Goal: Browse casually: Explore the website without a specific task or goal

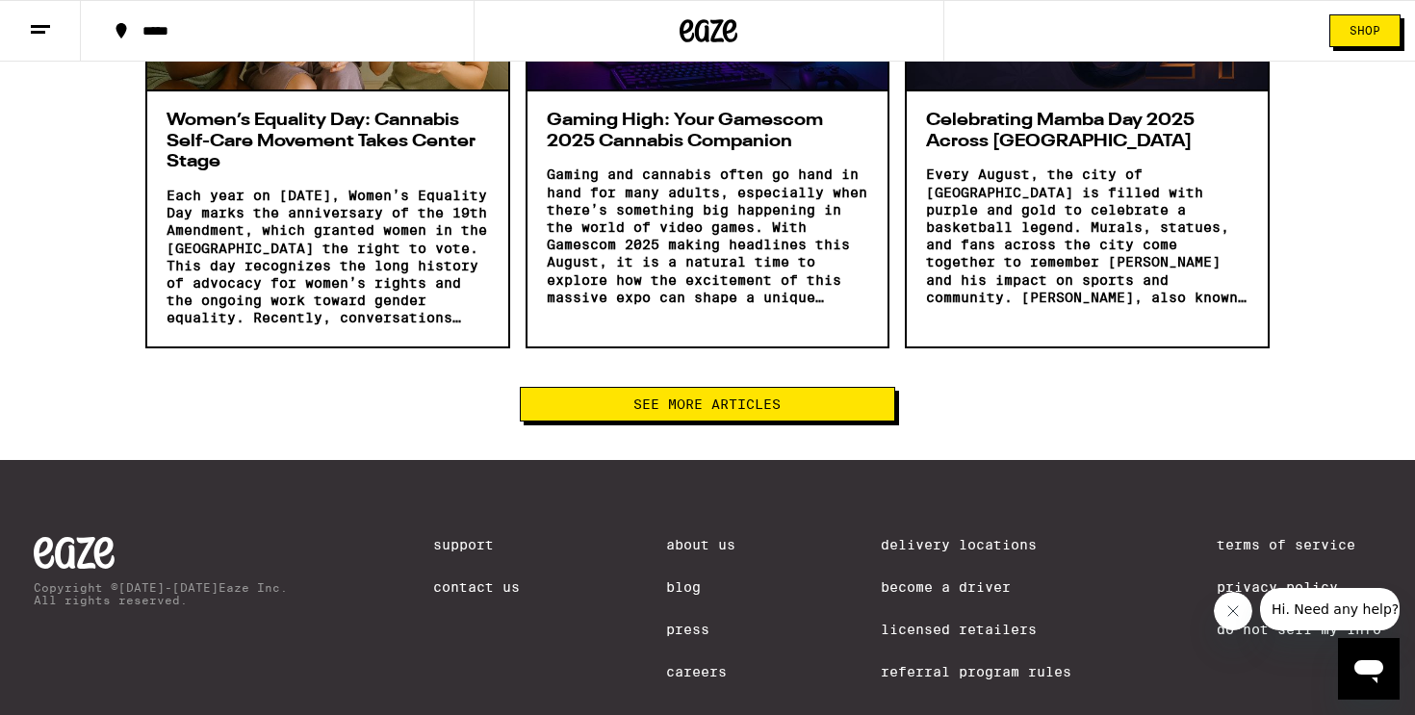
scroll to position [3098, 0]
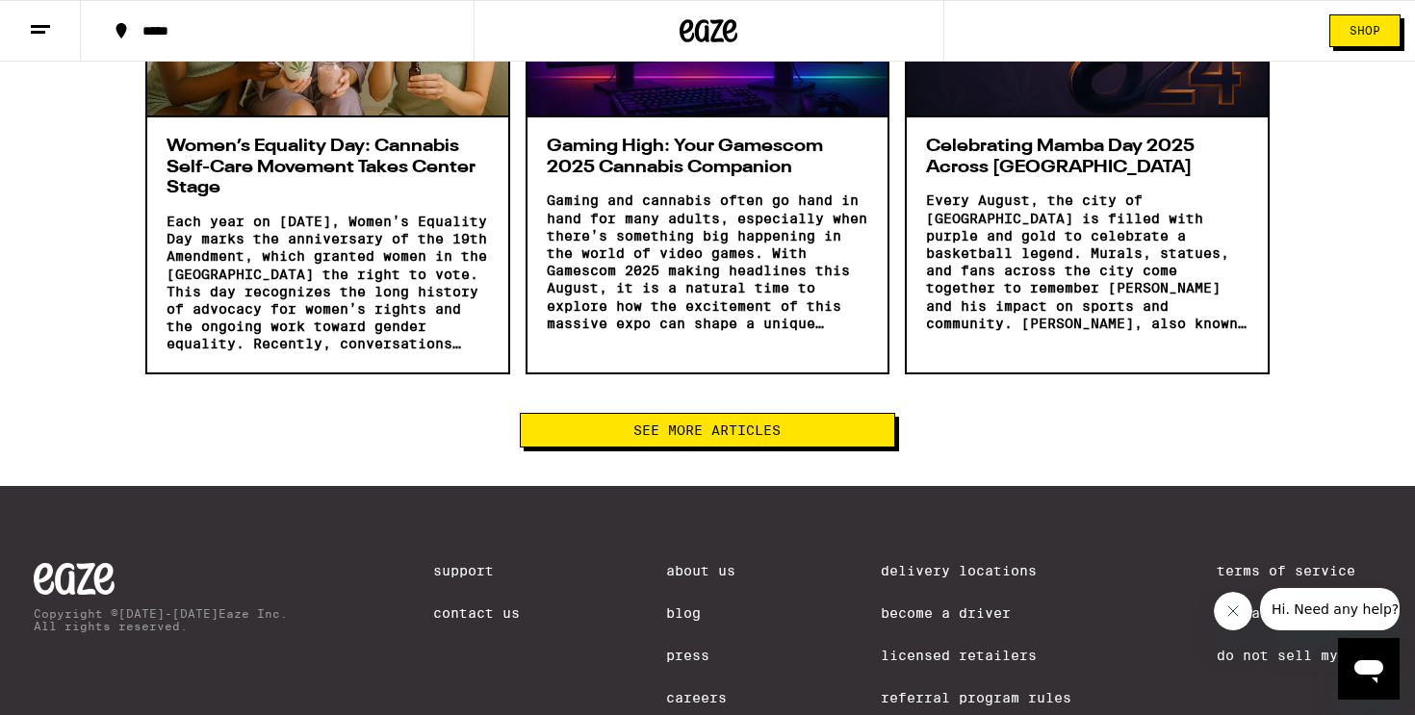
click at [718, 418] on button "See More Articles" at bounding box center [707, 430] width 374 height 35
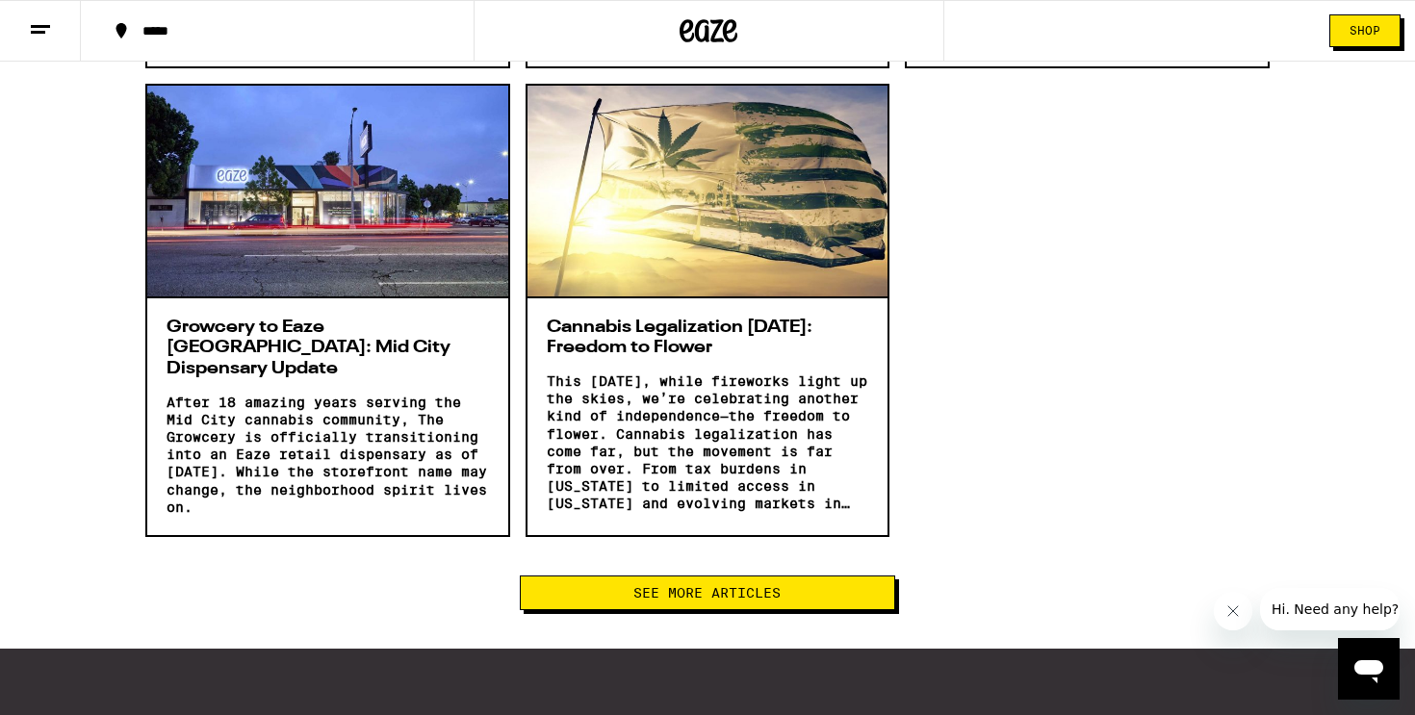
scroll to position [5312, 0]
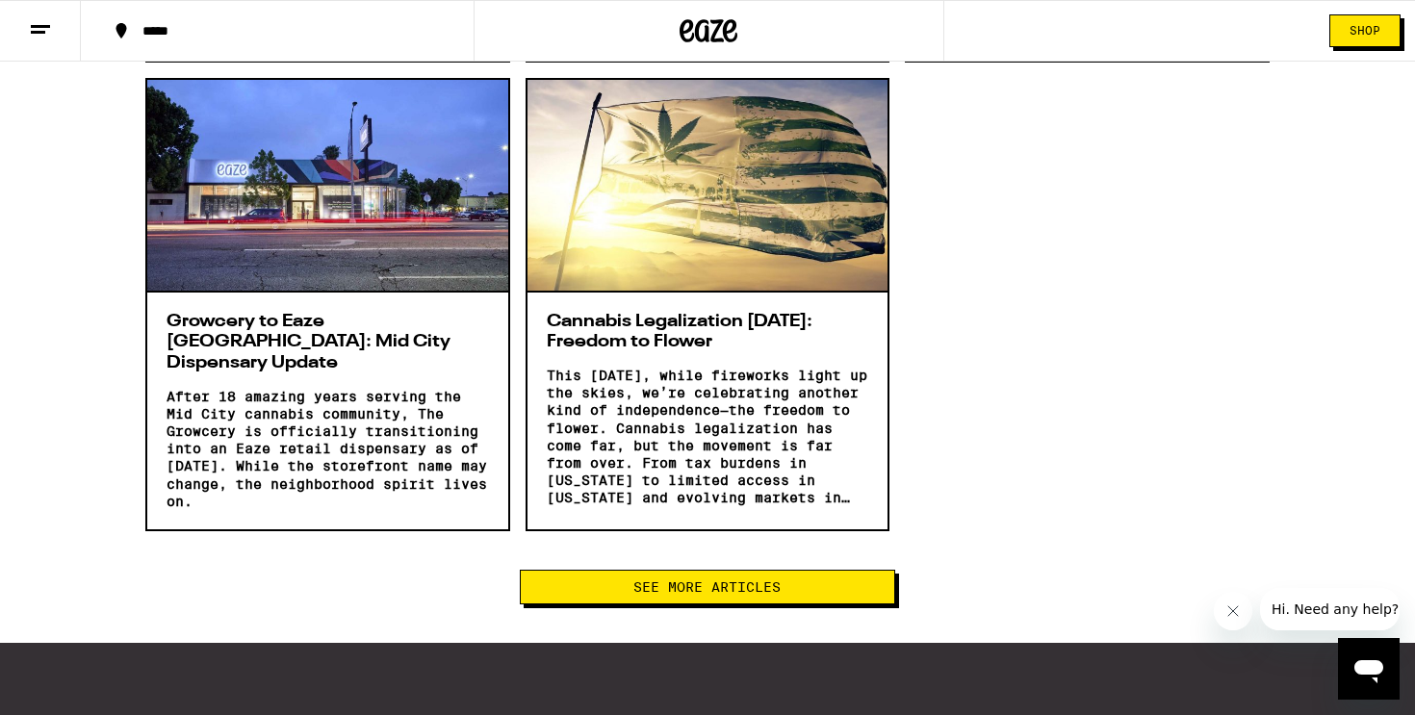
click at [694, 583] on span "See More Articles" at bounding box center [706, 586] width 147 height 13
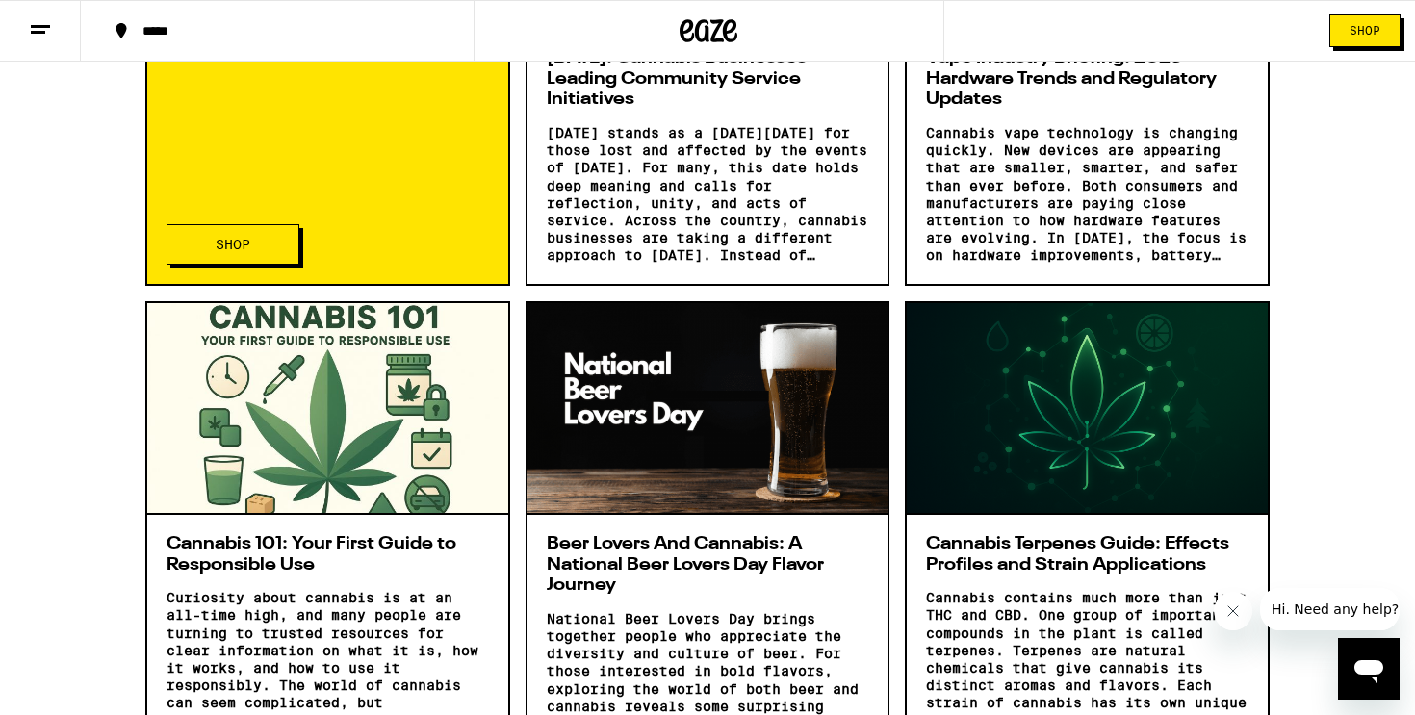
scroll to position [179, 0]
